Goal: Task Accomplishment & Management: Use online tool/utility

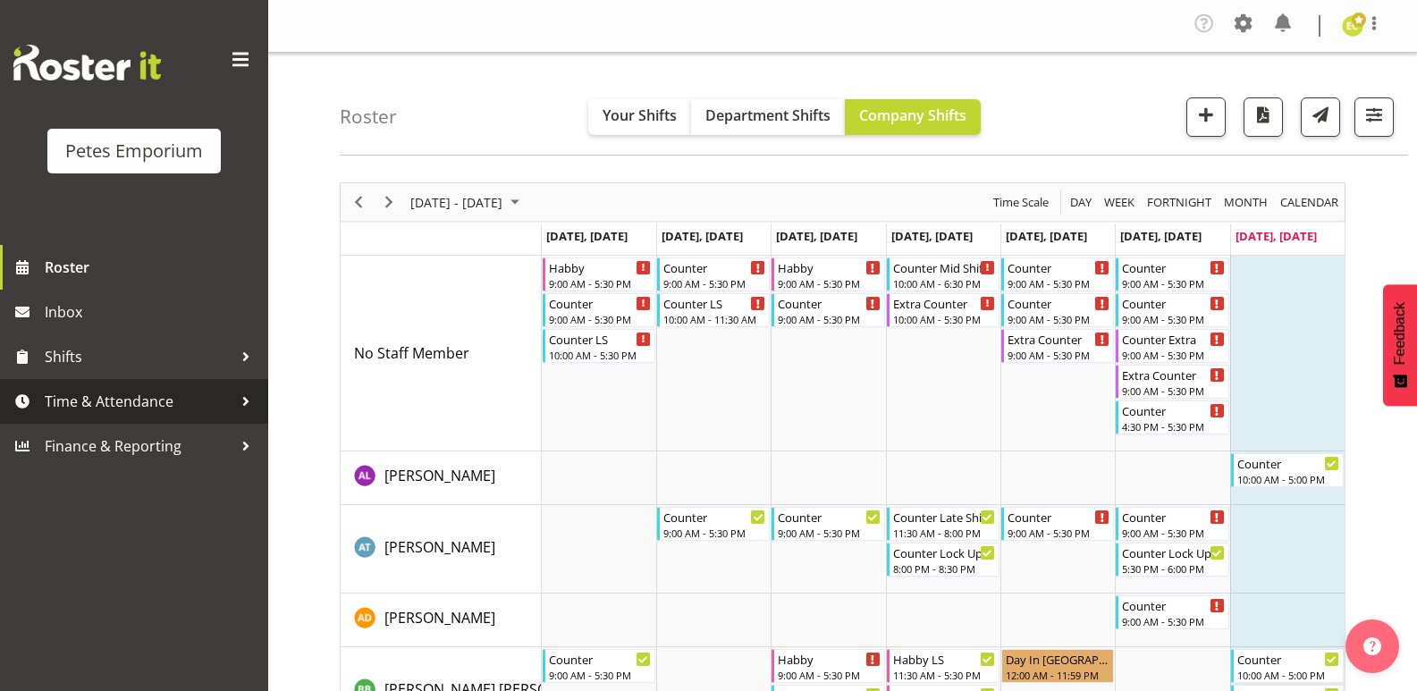
click at [104, 398] on span "Time & Attendance" at bounding box center [139, 401] width 188 height 27
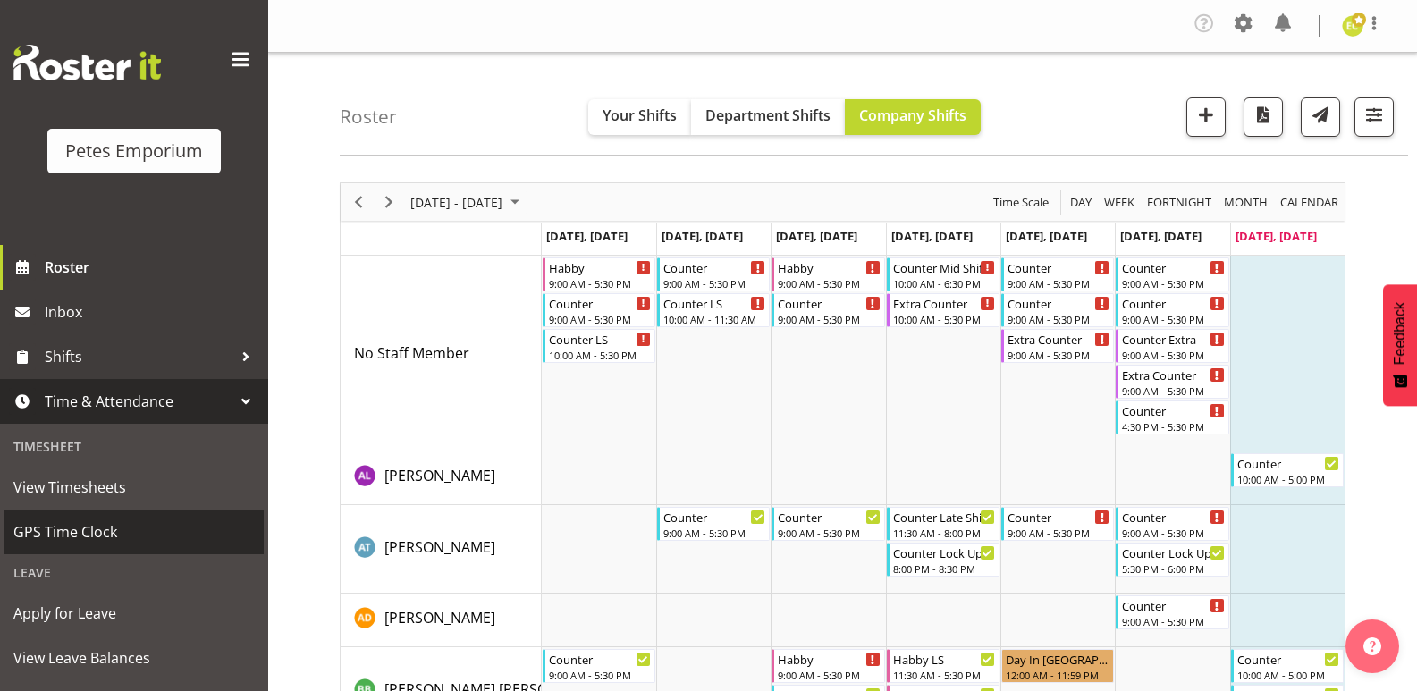
click at [120, 534] on span "GPS Time Clock" at bounding box center [133, 532] width 241 height 27
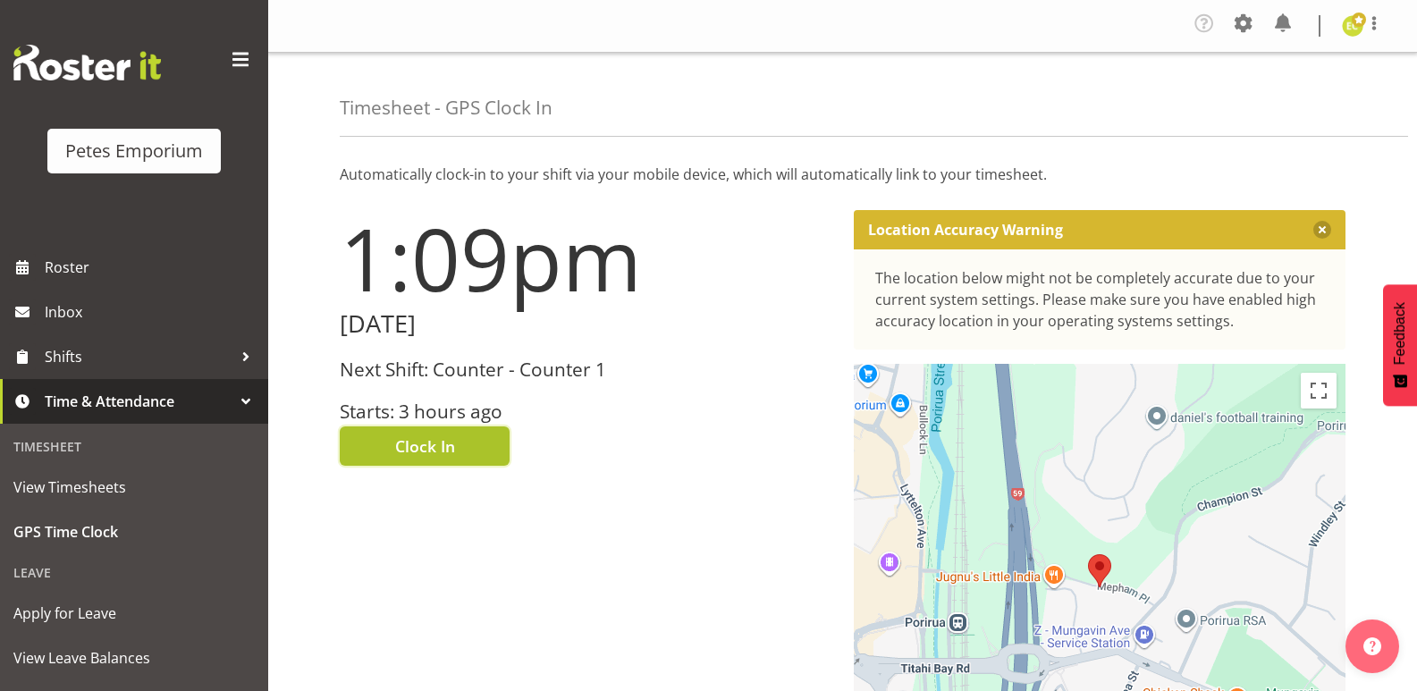
click at [432, 452] on span "Clock In" at bounding box center [425, 446] width 60 height 23
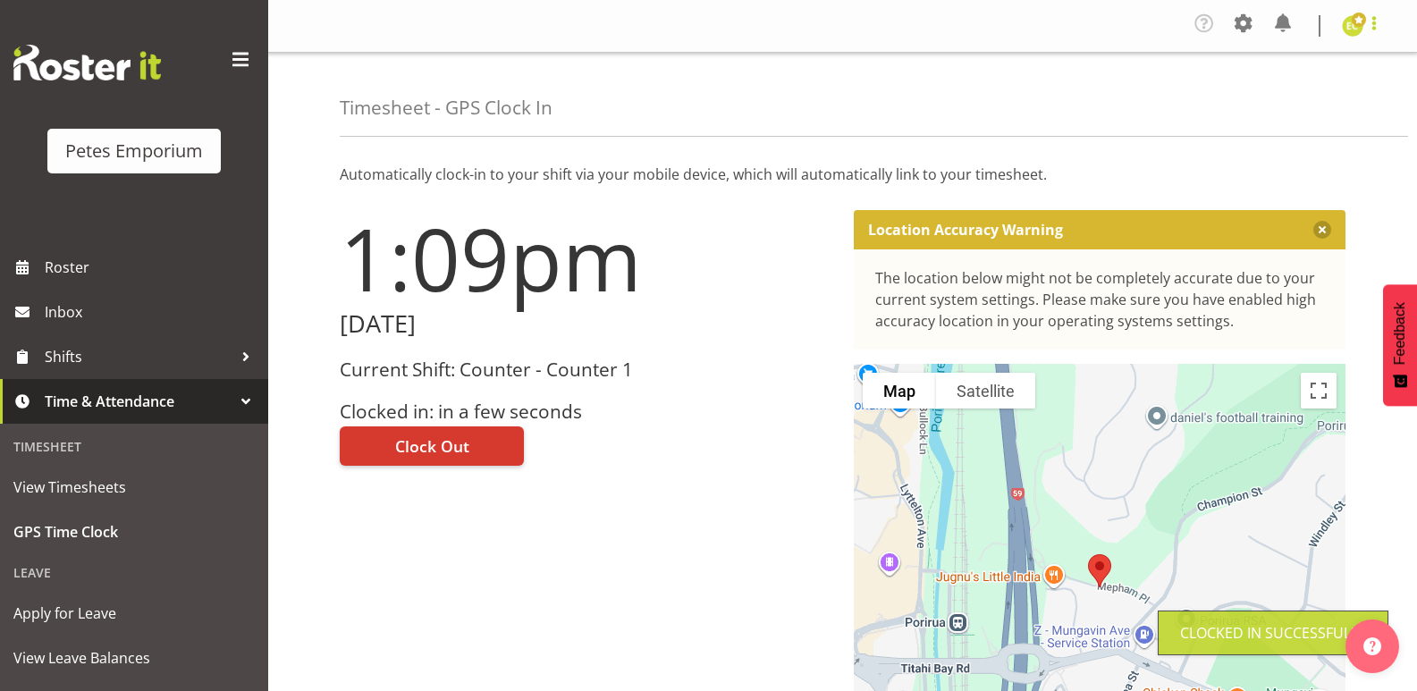
click at [1377, 29] on span at bounding box center [1374, 23] width 21 height 21
click at [1297, 103] on link "Log Out" at bounding box center [1299, 98] width 172 height 32
